Goal: Navigation & Orientation: Find specific page/section

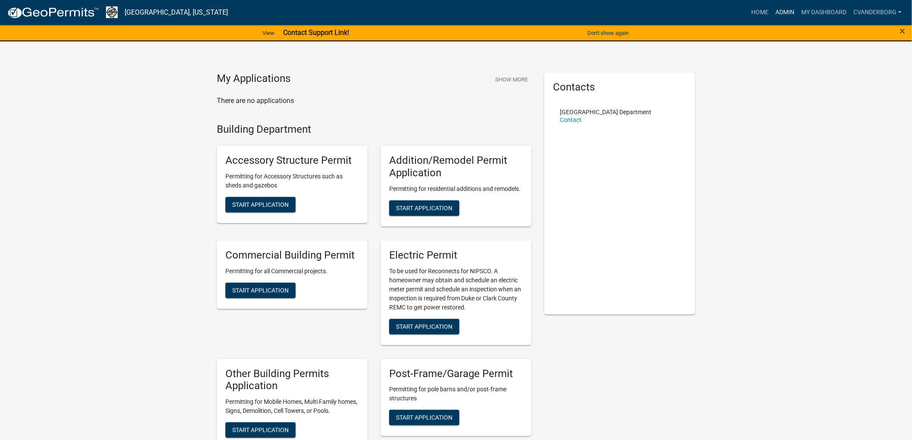
click at [788, 13] on link "Admin" at bounding box center [785, 12] width 26 height 16
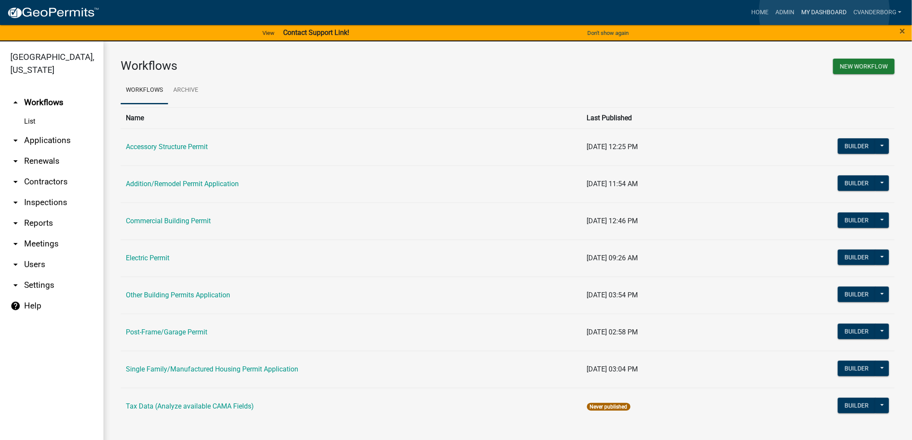
click at [824, 12] on link "My Dashboard" at bounding box center [824, 12] width 52 height 16
